Goal: Navigation & Orientation: Find specific page/section

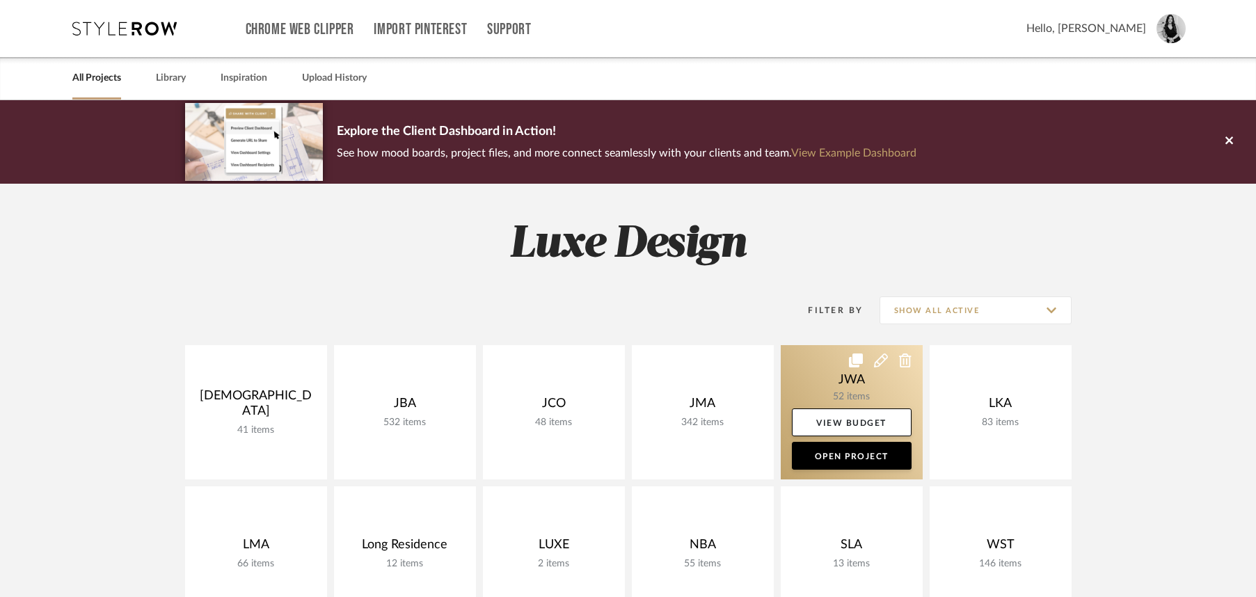
scroll to position [3, 0]
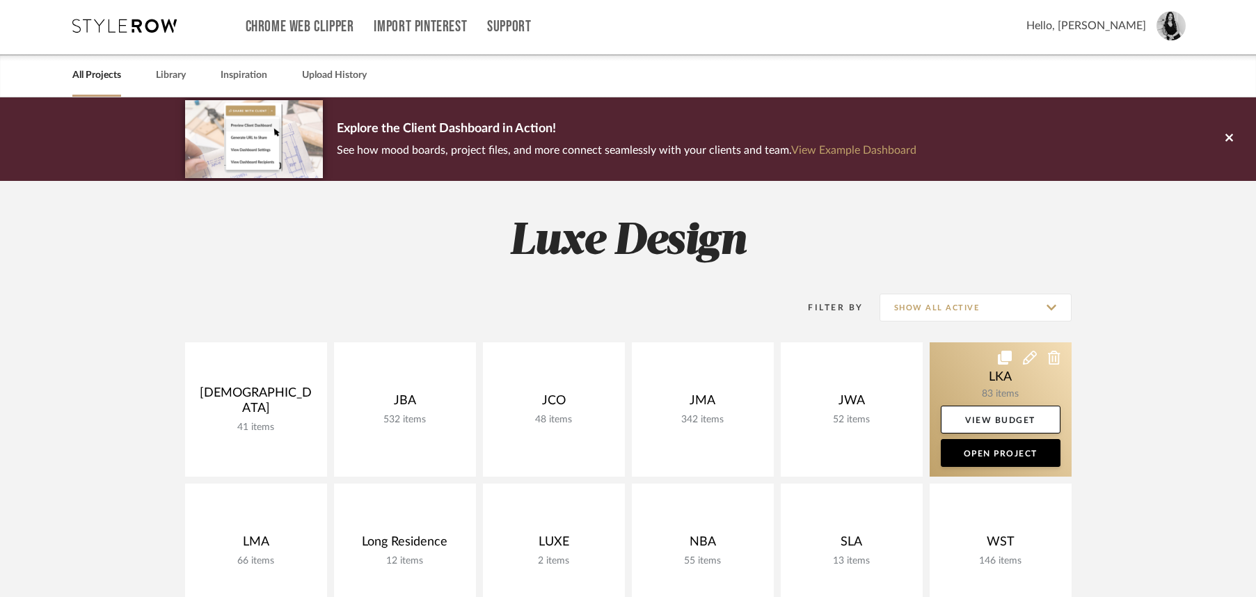
click at [977, 379] on link at bounding box center [1001, 409] width 142 height 134
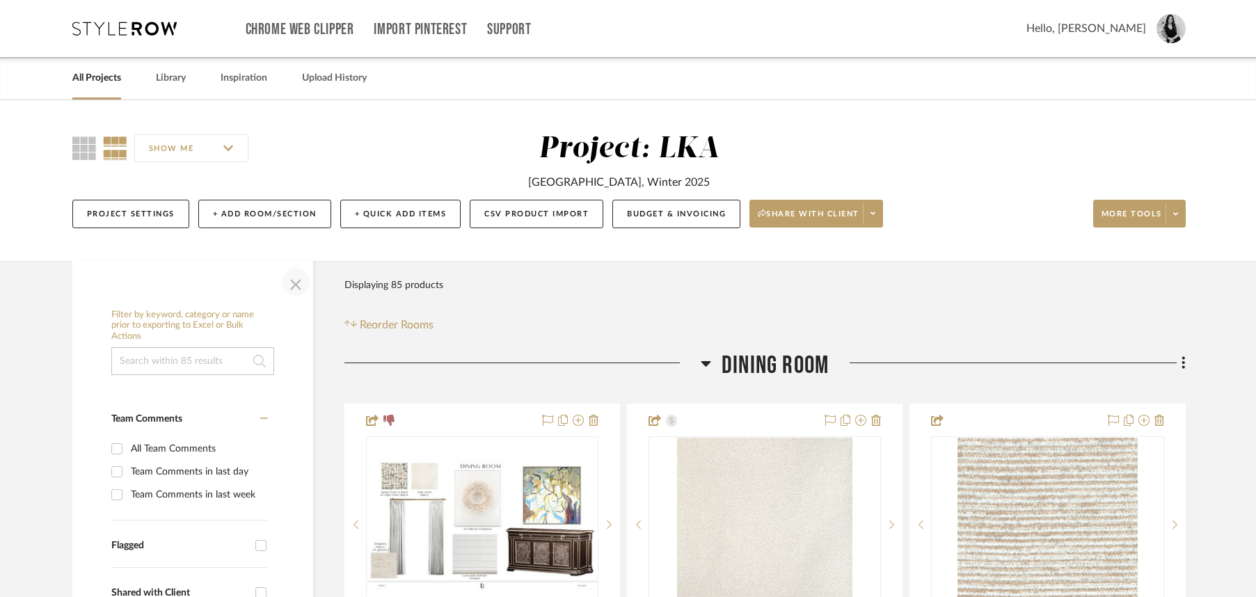
click at [297, 286] on span "button" at bounding box center [295, 281] width 33 height 33
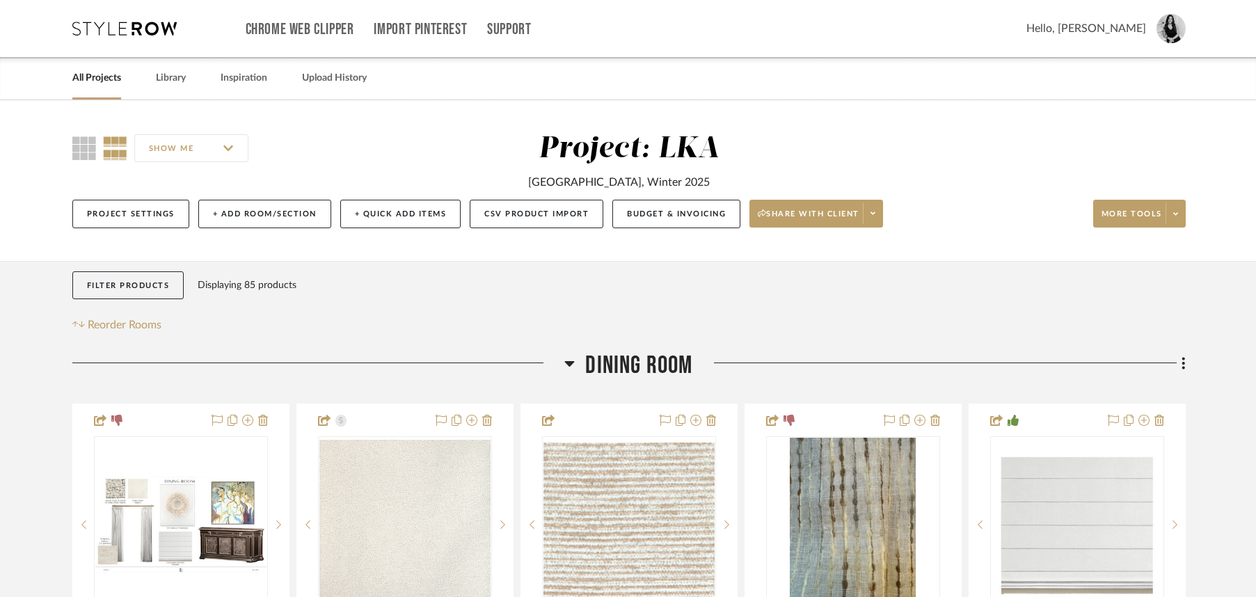
click at [99, 86] on link "All Projects" at bounding box center [96, 78] width 49 height 19
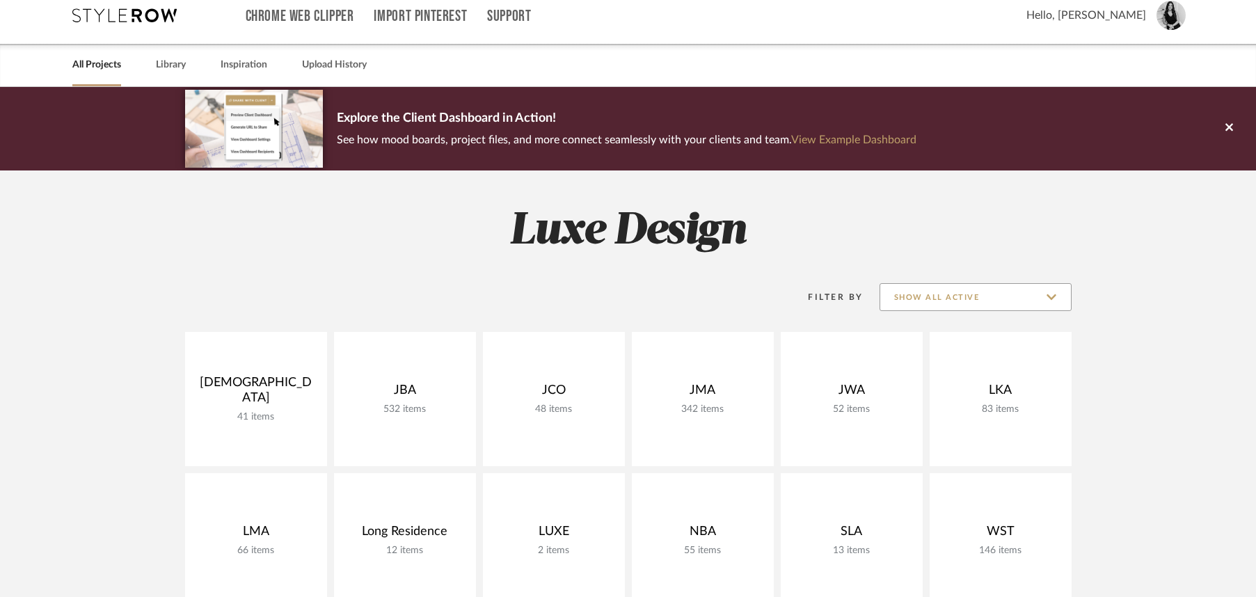
scroll to position [28, 0]
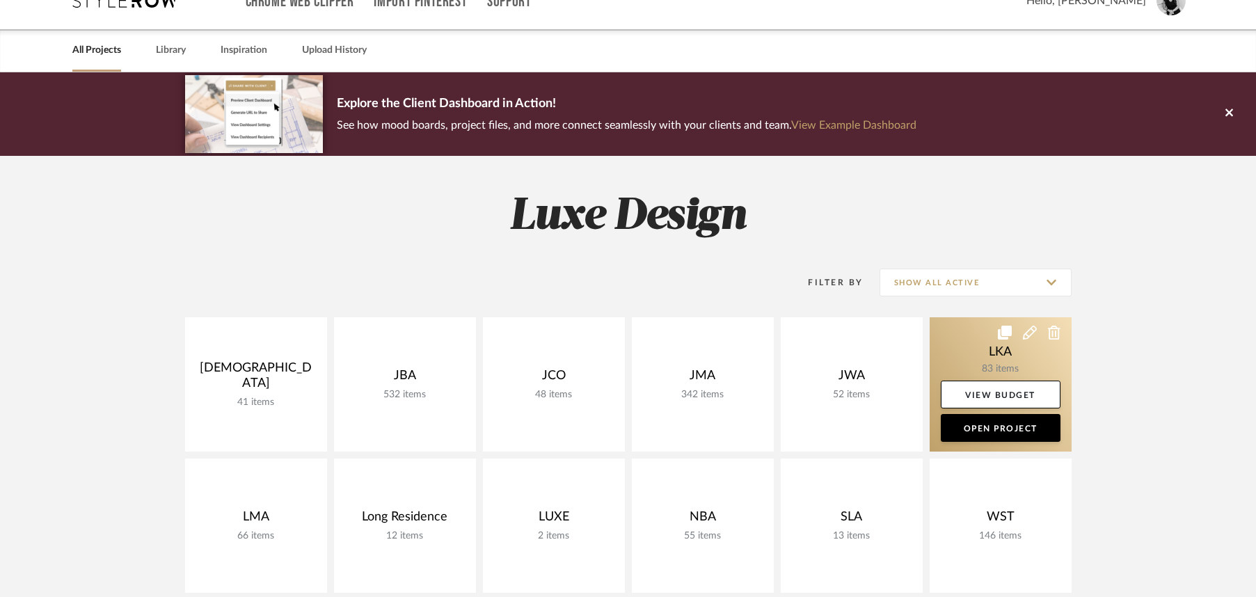
click at [1018, 369] on link at bounding box center [1001, 384] width 142 height 134
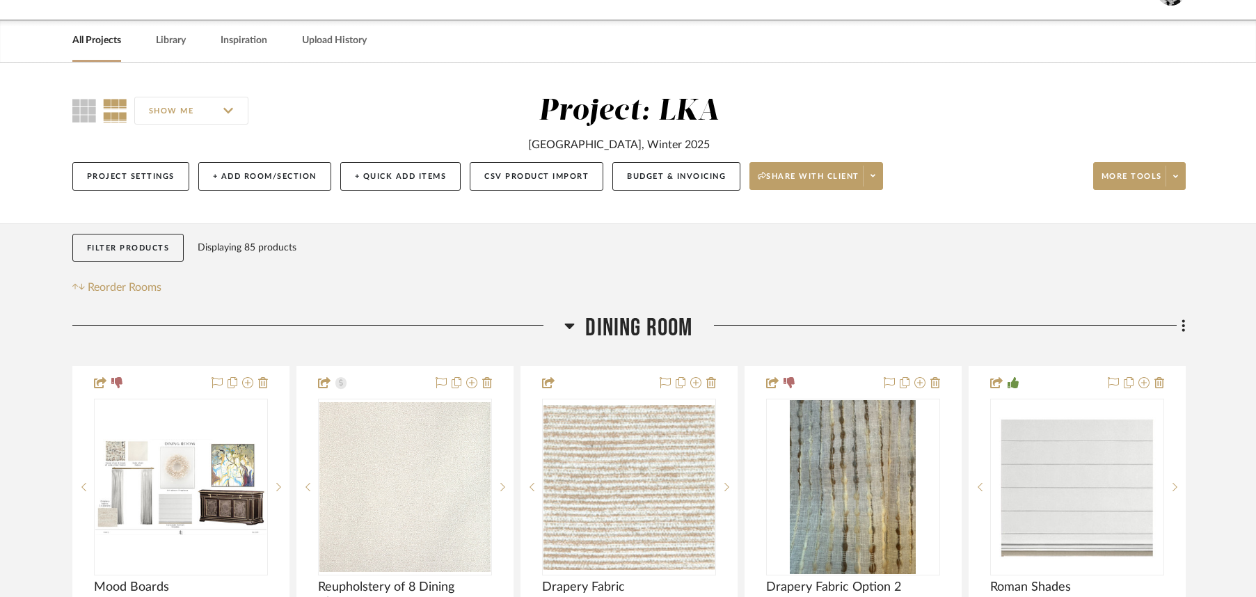
scroll to position [134, 0]
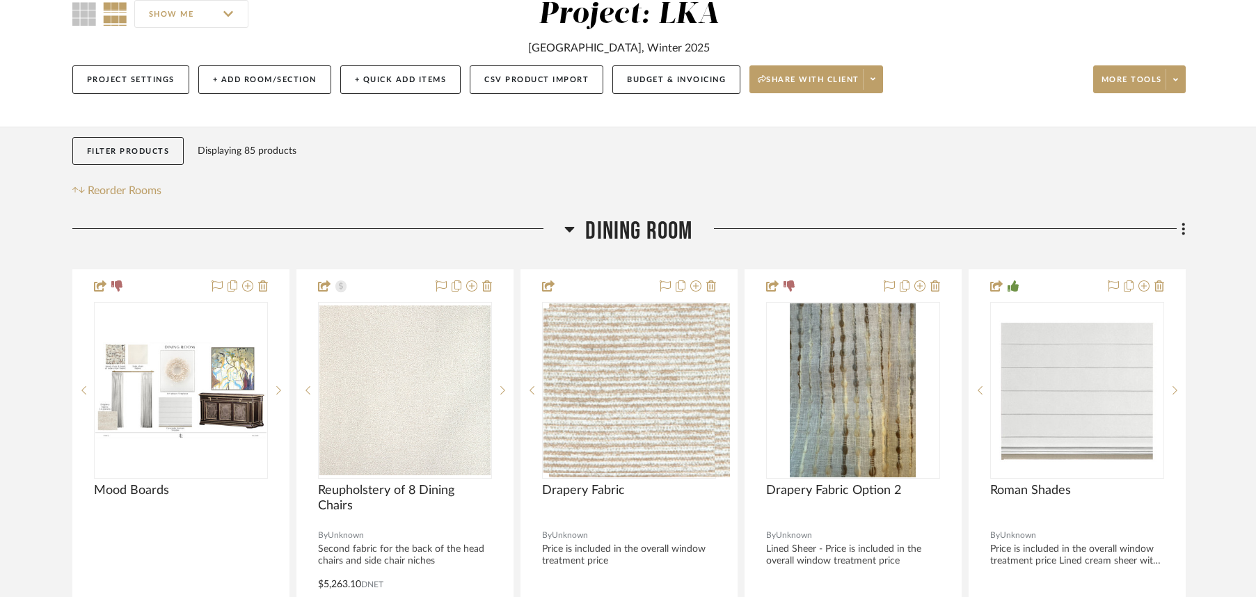
click at [565, 230] on icon at bounding box center [570, 229] width 10 height 17
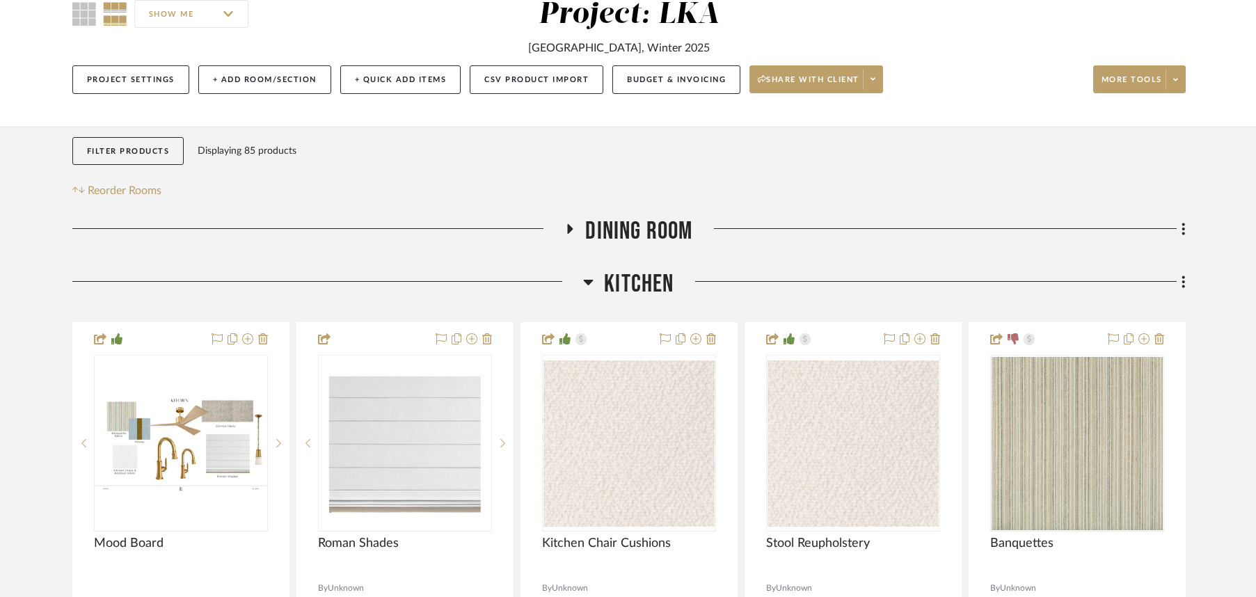
click at [587, 276] on icon at bounding box center [588, 282] width 10 height 17
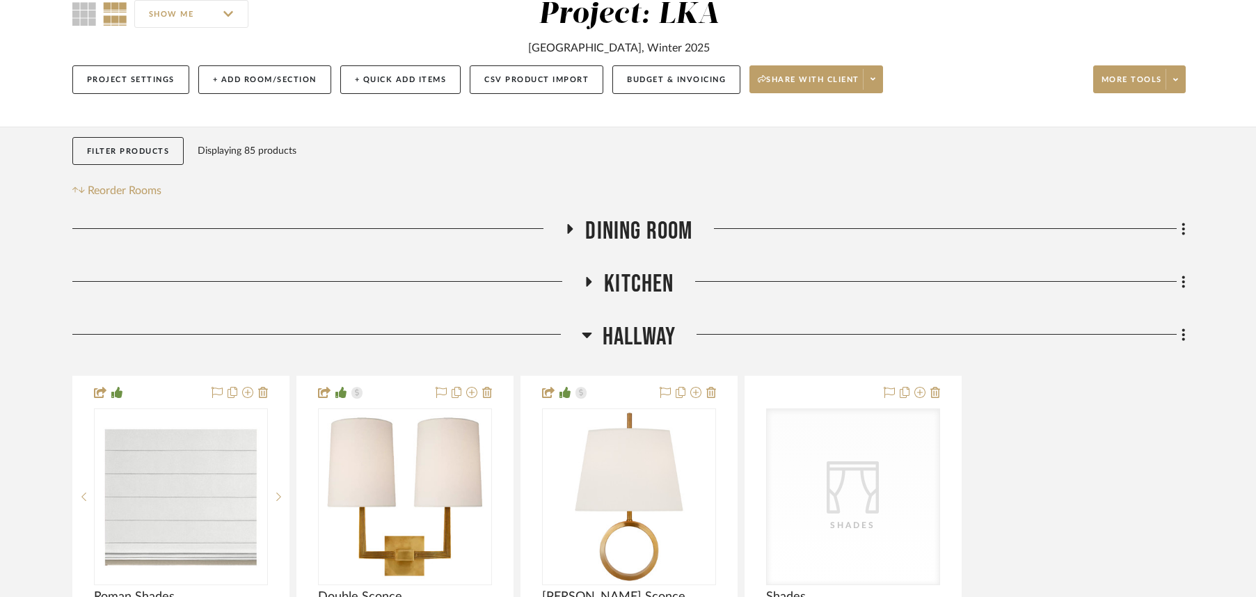
click at [590, 335] on icon at bounding box center [587, 336] width 10 height 6
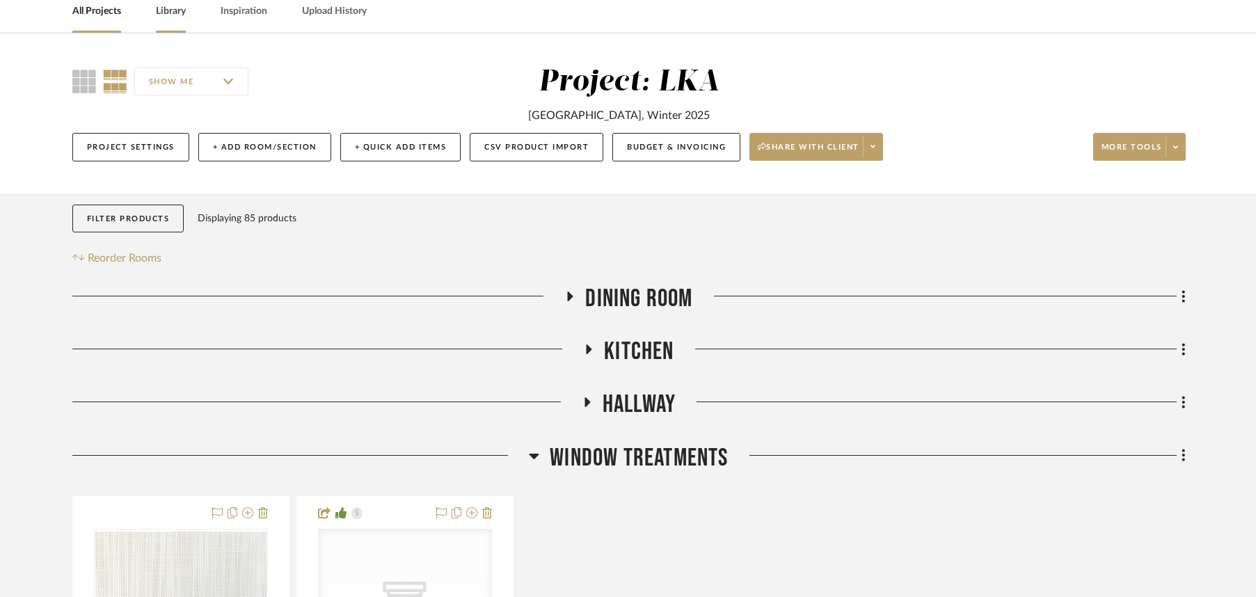
scroll to position [0, 0]
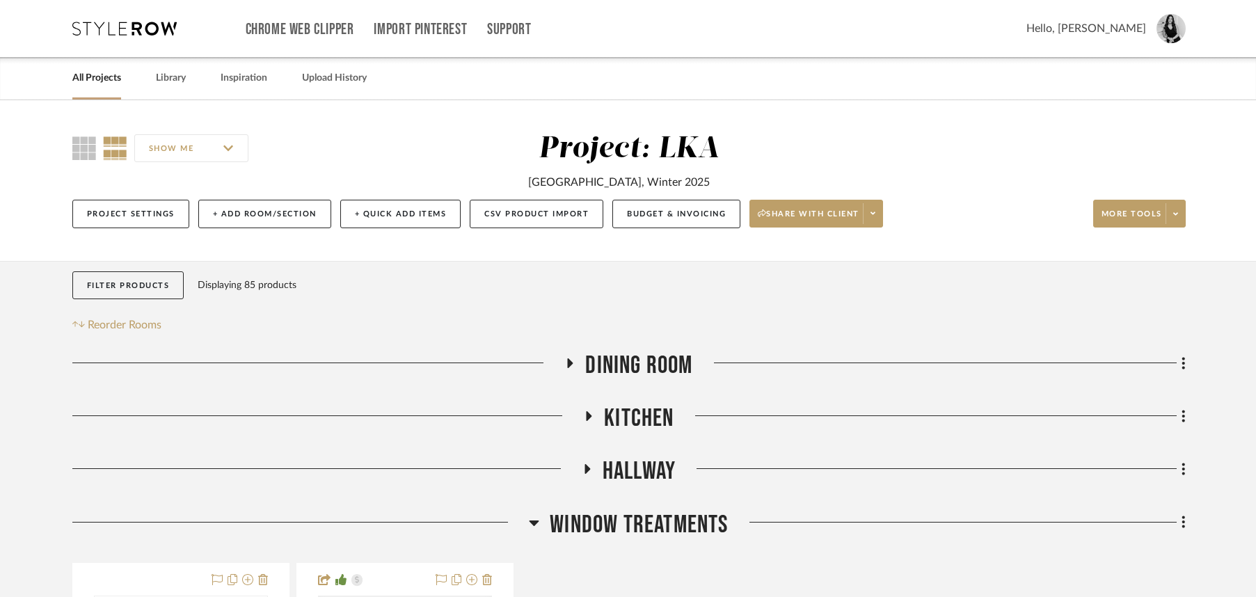
click at [88, 81] on link "All Projects" at bounding box center [96, 78] width 49 height 19
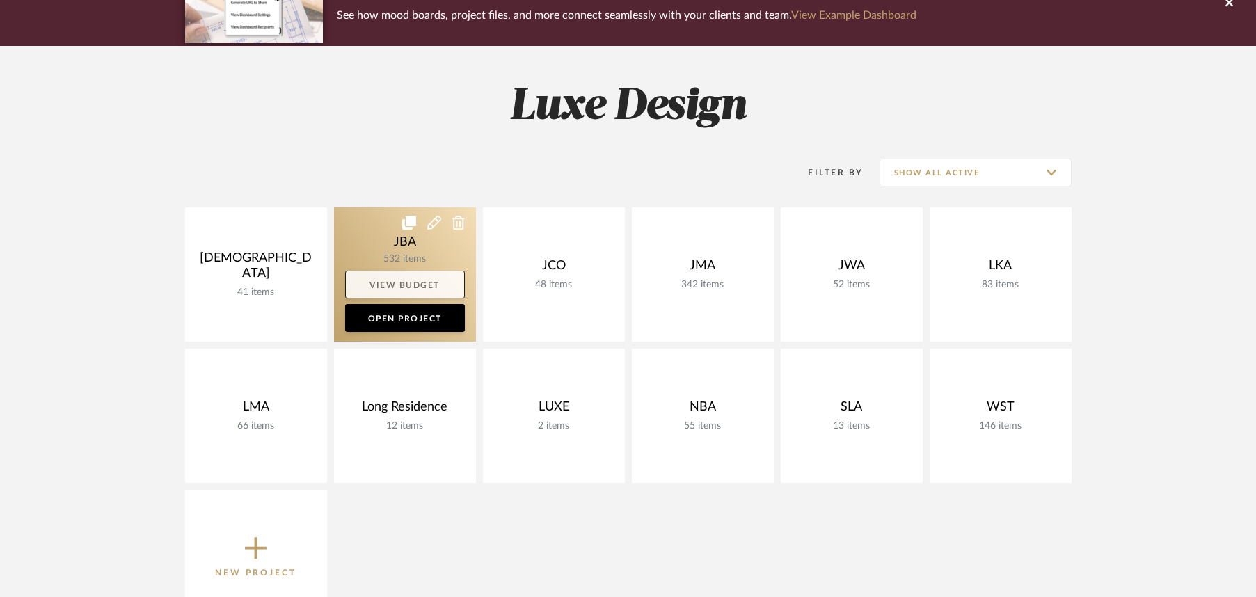
scroll to position [141, 0]
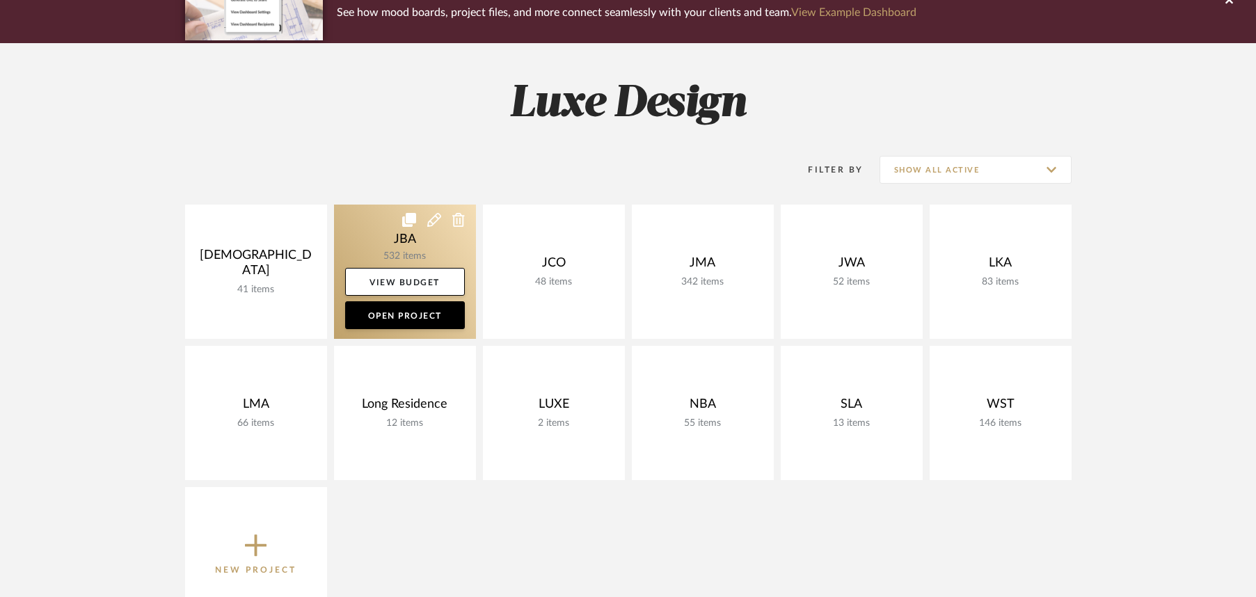
click at [377, 239] on link at bounding box center [405, 272] width 142 height 134
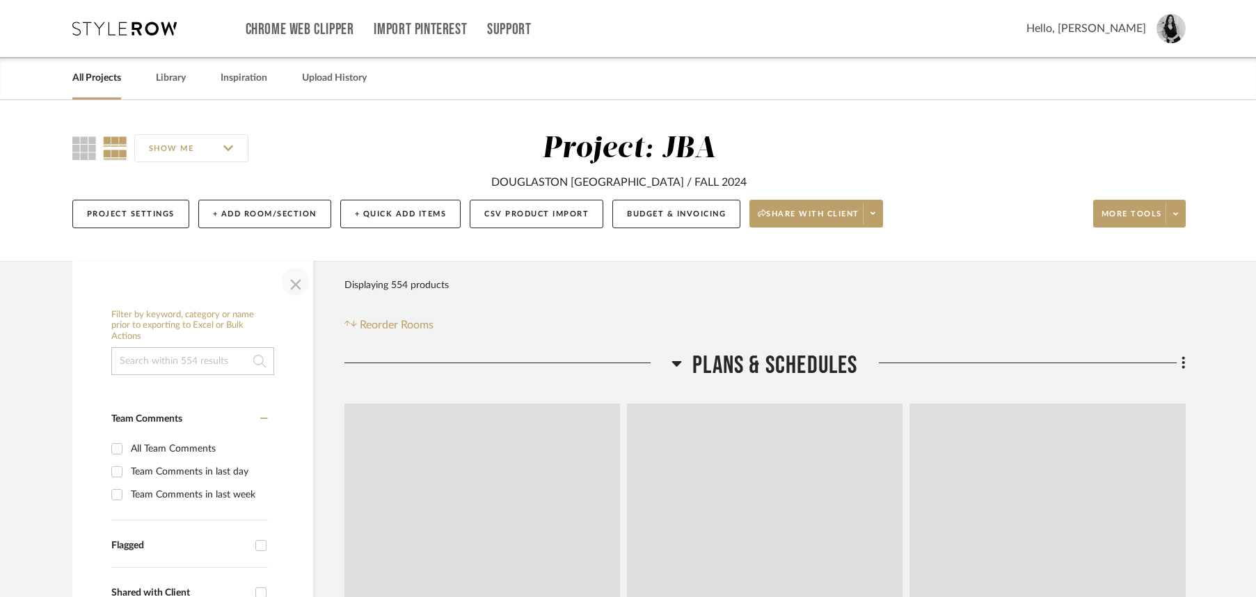
click at [297, 284] on span "button" at bounding box center [295, 281] width 33 height 33
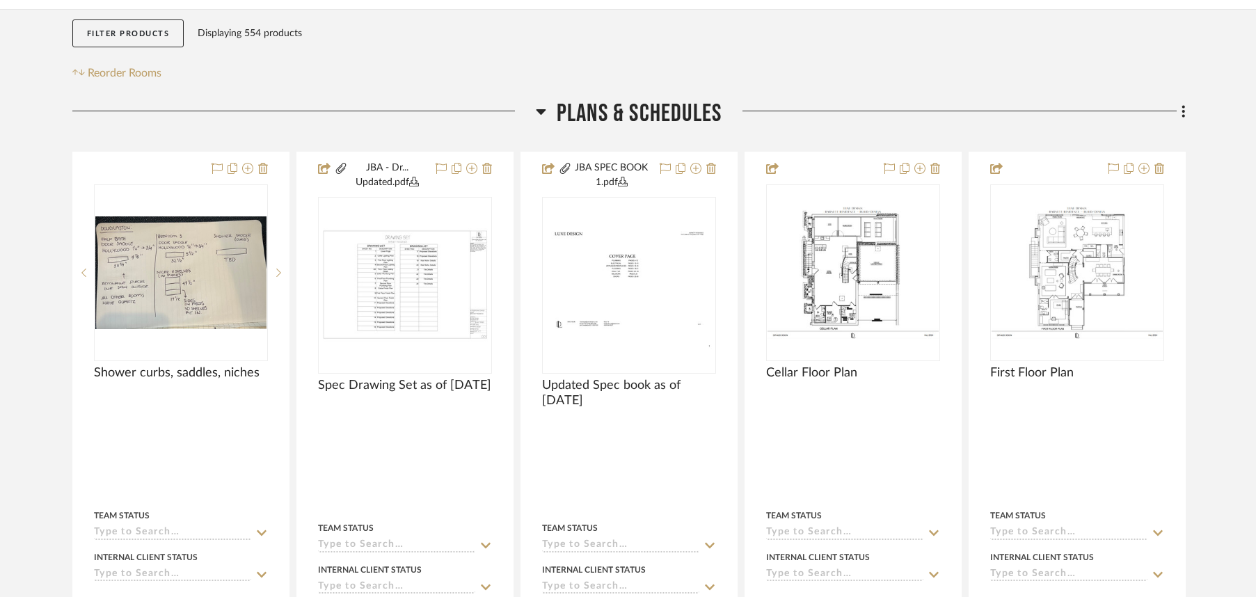
scroll to position [269, 0]
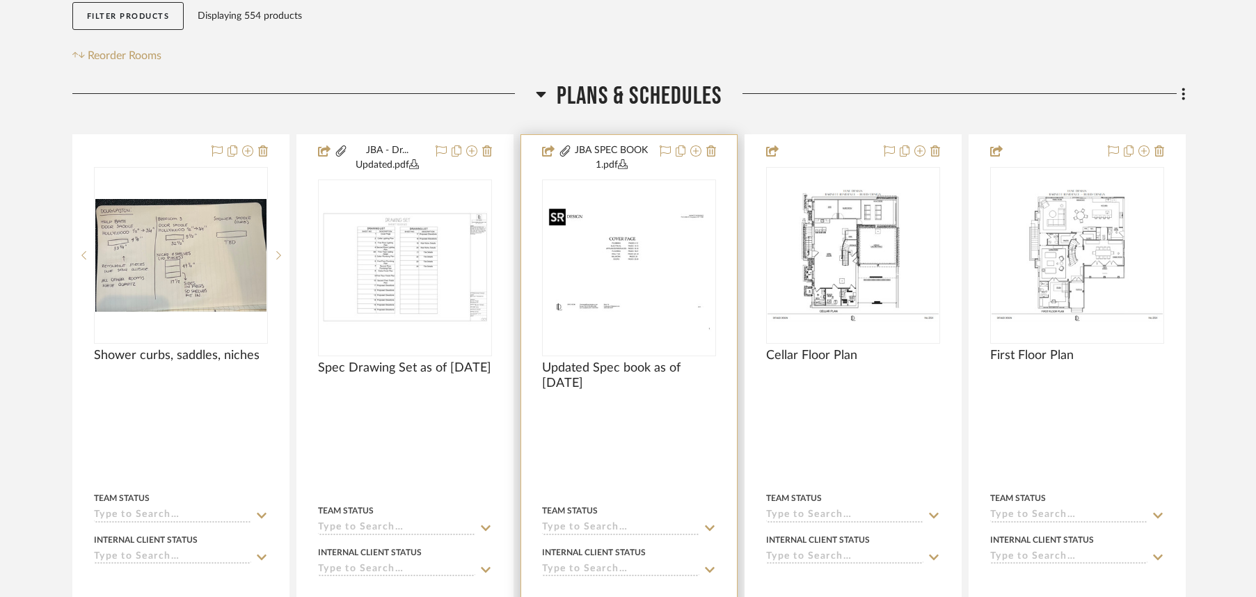
click at [626, 306] on img "0" at bounding box center [629, 268] width 171 height 132
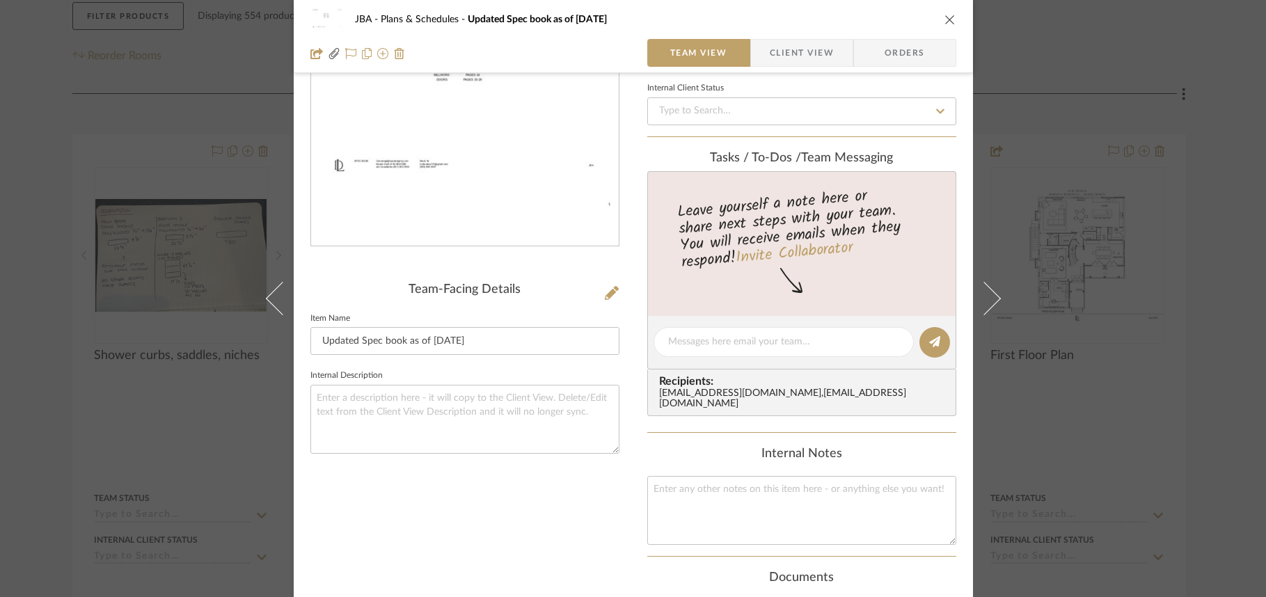
scroll to position [0, 0]
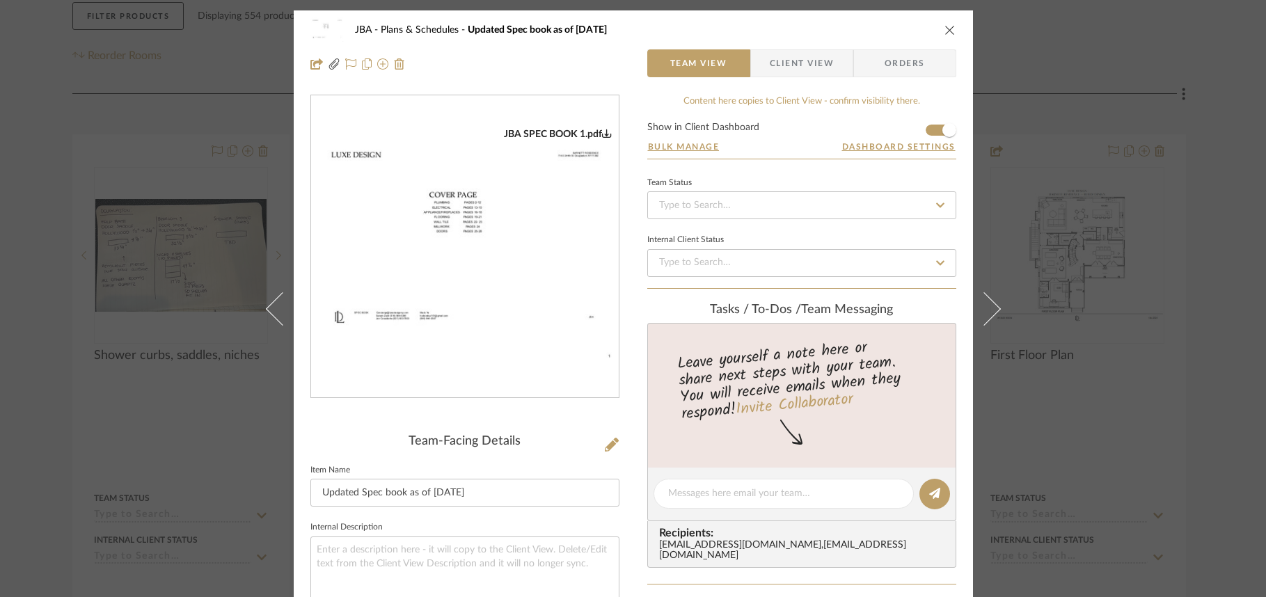
click at [948, 27] on icon "close" at bounding box center [950, 29] width 11 height 11
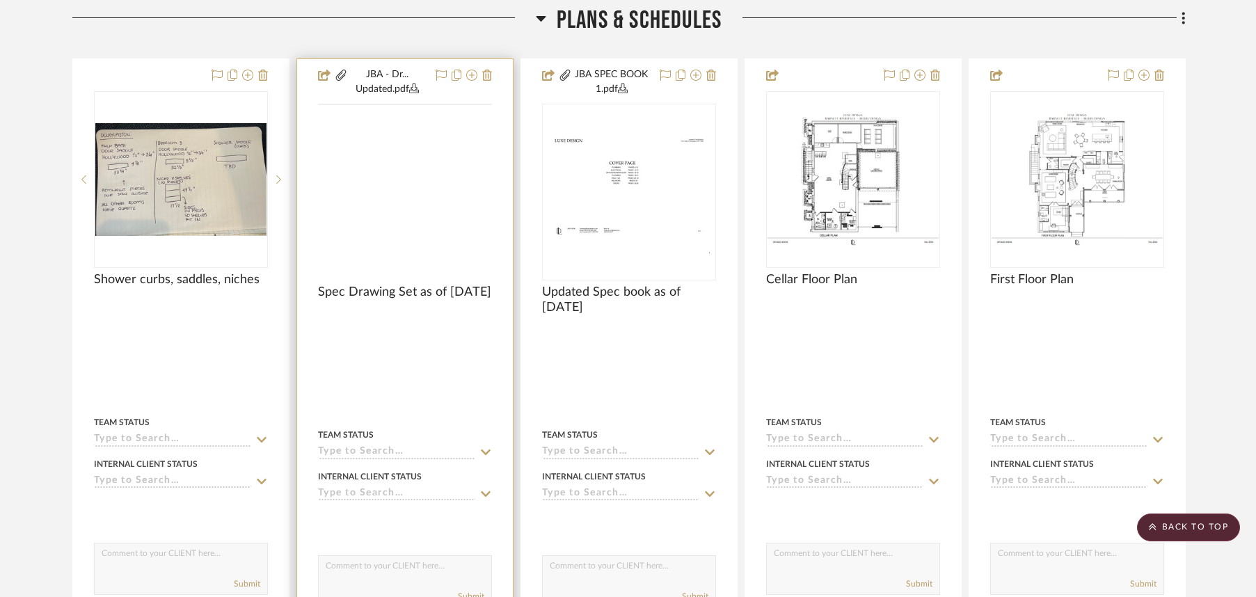
scroll to position [333, 0]
